Goal: Transaction & Acquisition: Purchase product/service

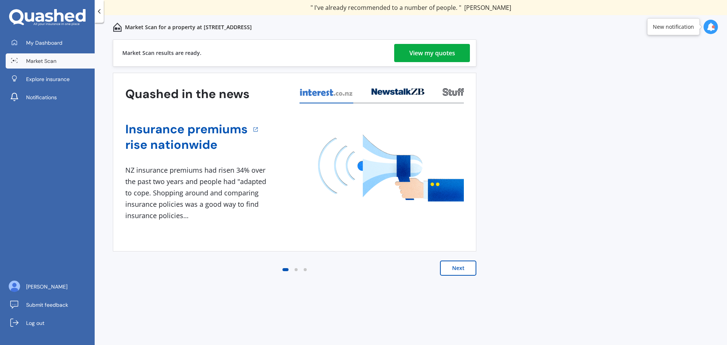
click at [425, 57] on div "View my quotes" at bounding box center [433, 53] width 46 height 18
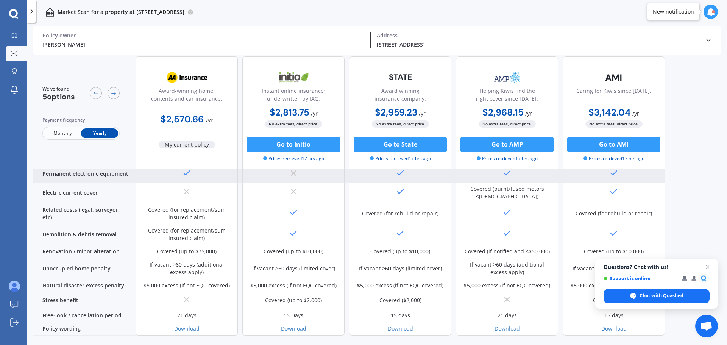
scroll to position [286, 0]
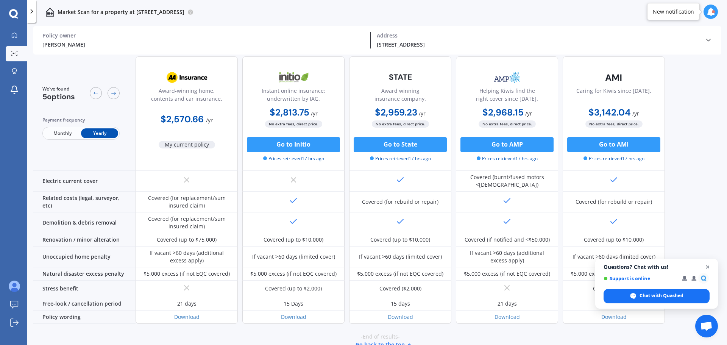
click at [705, 264] on span "Close chat" at bounding box center [708, 267] width 9 height 9
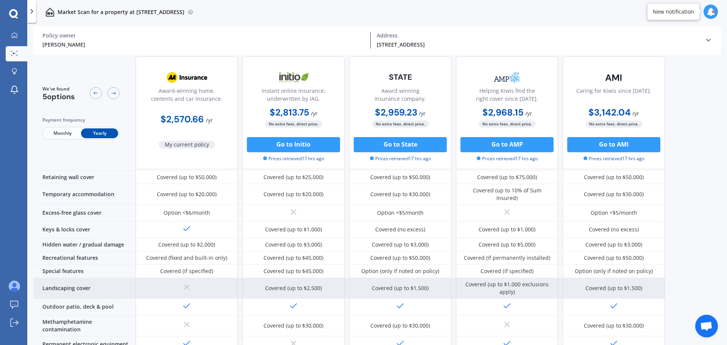
scroll to position [0, 0]
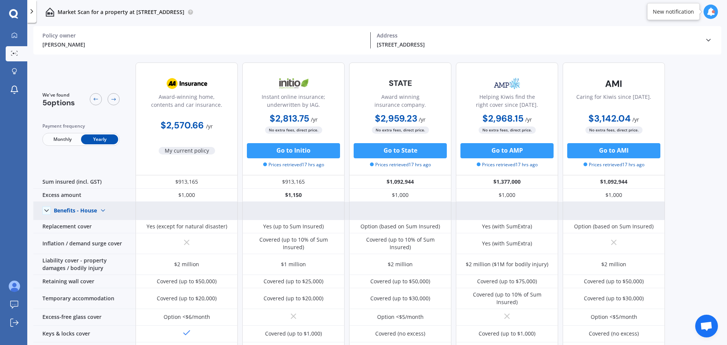
click at [102, 210] on img at bounding box center [103, 211] width 12 height 12
click at [105, 233] on div "Benefits - Contents" at bounding box center [84, 238] width 60 height 14
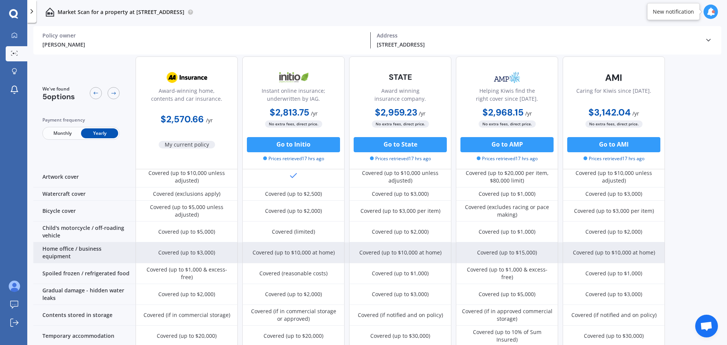
scroll to position [303, 0]
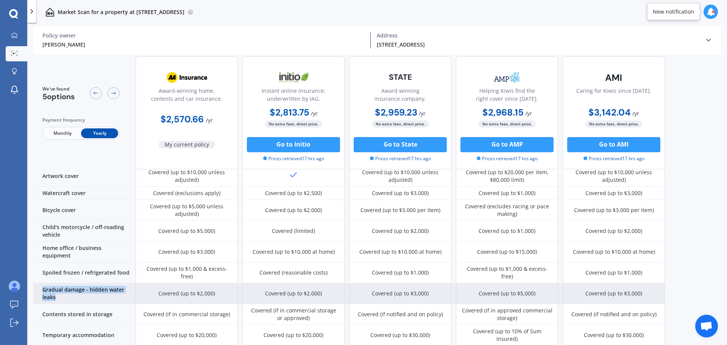
drag, startPoint x: 67, startPoint y: 275, endPoint x: 43, endPoint y: 266, distance: 26.3
click at [43, 283] on div "Gradual damage - hidden water leaks" at bounding box center [84, 293] width 102 height 21
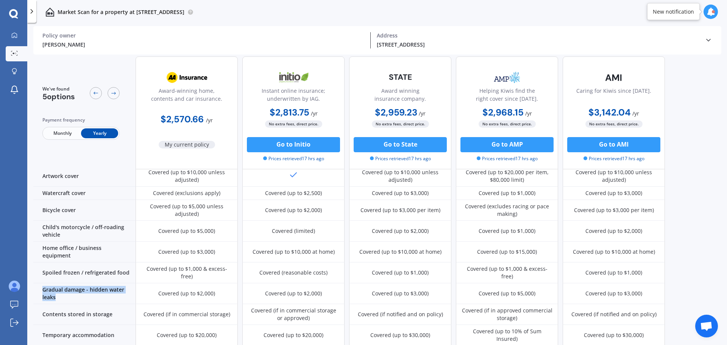
copy div "Gradual damage - hidden water leaks"
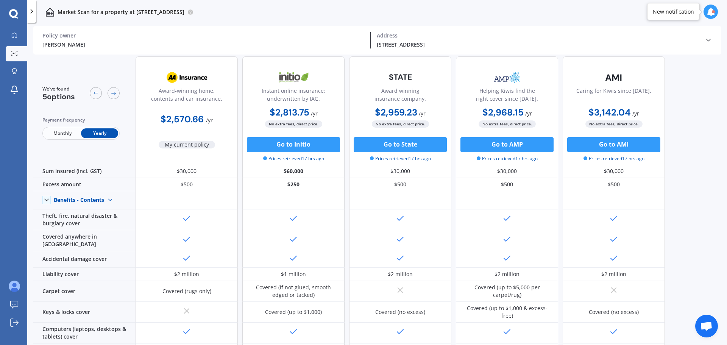
scroll to position [0, 0]
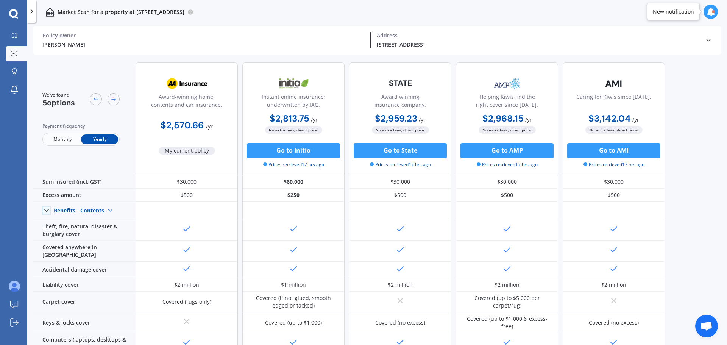
click at [63, 139] on span "Monthly" at bounding box center [62, 140] width 37 height 10
click at [98, 139] on span "Yearly" at bounding box center [99, 140] width 37 height 10
click at [308, 154] on button "Go to Initio" at bounding box center [293, 150] width 93 height 15
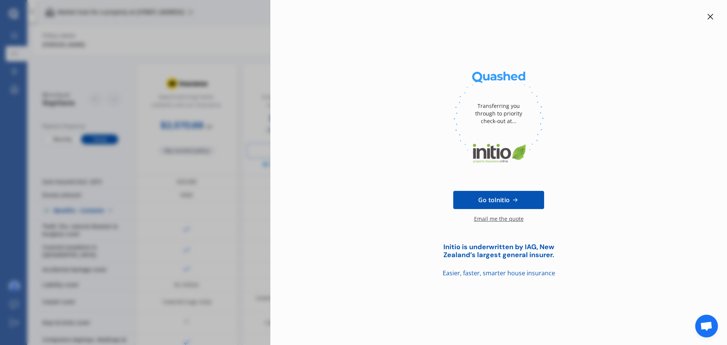
click at [528, 199] on link "Go to Initio" at bounding box center [499, 200] width 91 height 18
